Goal: Information Seeking & Learning: Learn about a topic

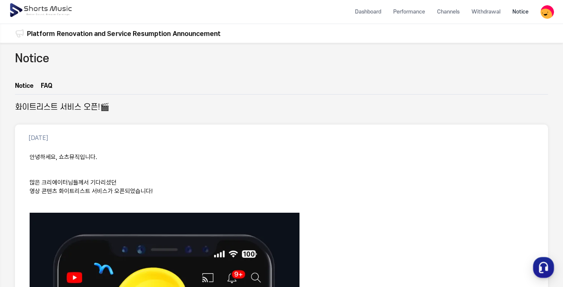
click at [47, 11] on img at bounding box center [41, 10] width 65 height 21
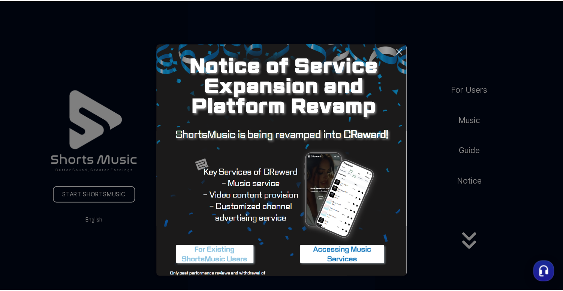
scroll to position [22, 0]
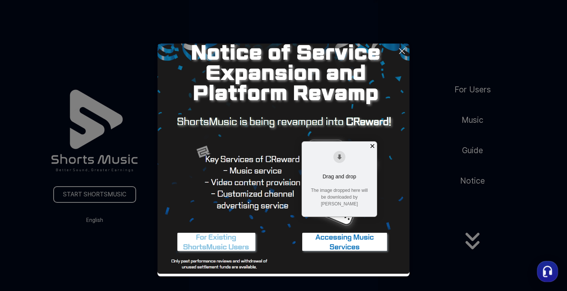
click at [334, 245] on img at bounding box center [345, 242] width 94 height 28
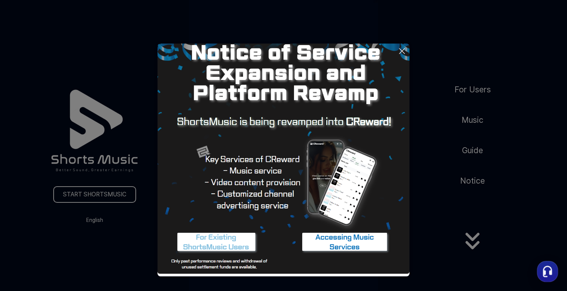
click at [402, 52] on icon at bounding box center [402, 51] width 9 height 9
